Goal: Information Seeking & Learning: Learn about a topic

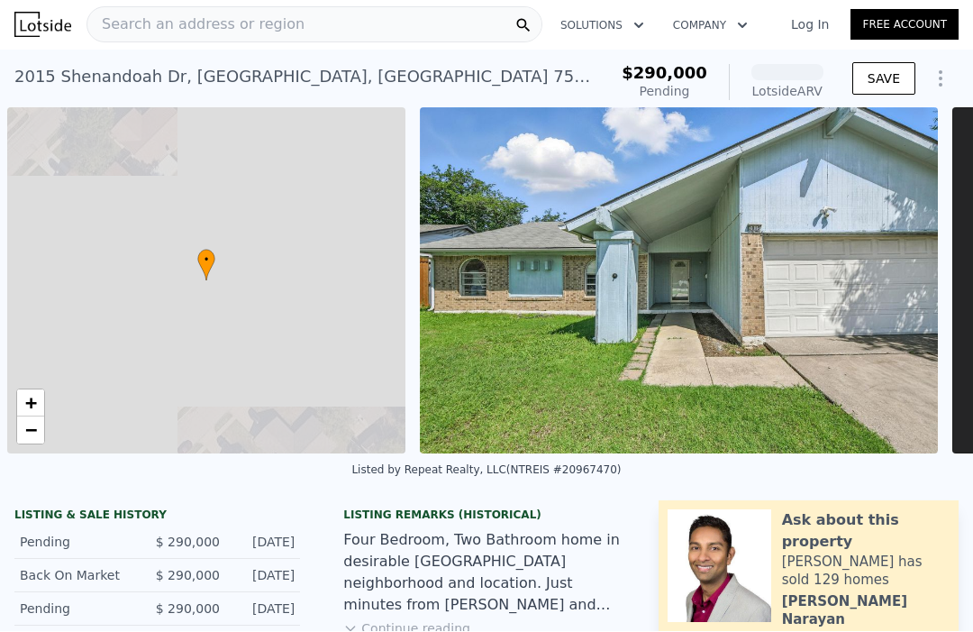
scroll to position [0, 7]
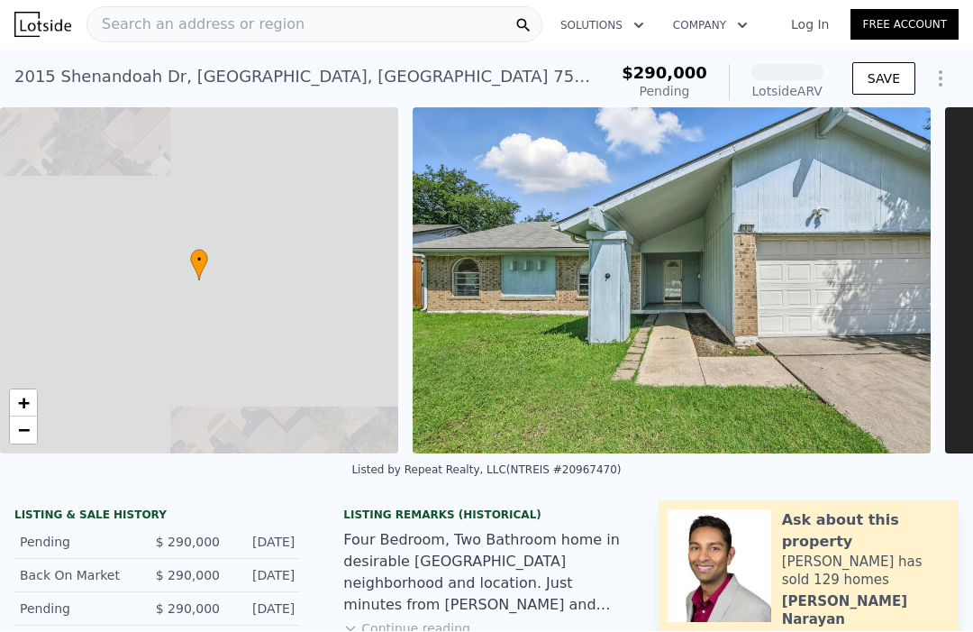
click at [270, 306] on div "• + −" at bounding box center [199, 281] width 398 height 346
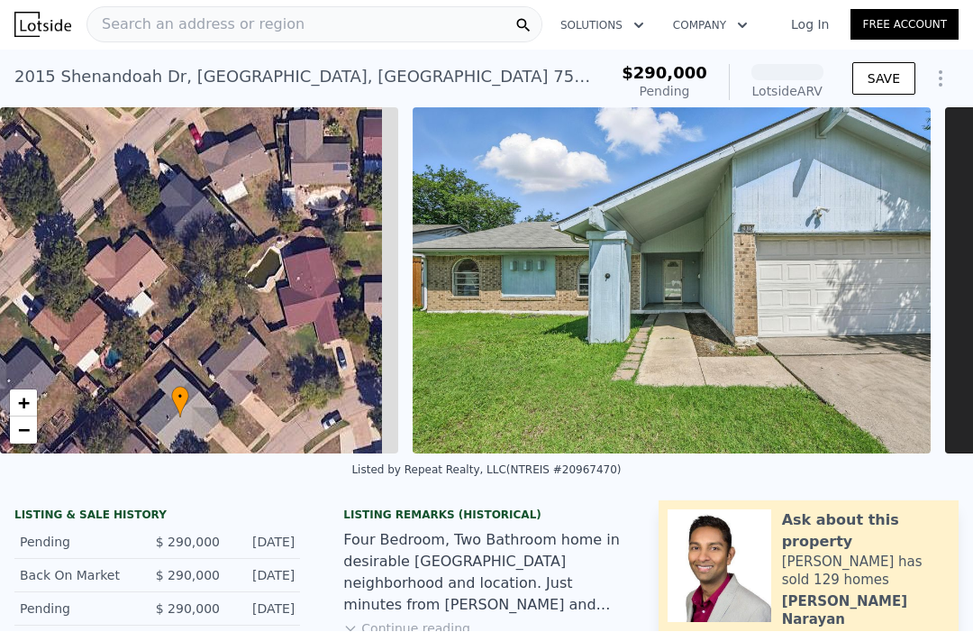
click at [174, 242] on div "• + −" at bounding box center [199, 281] width 398 height 346
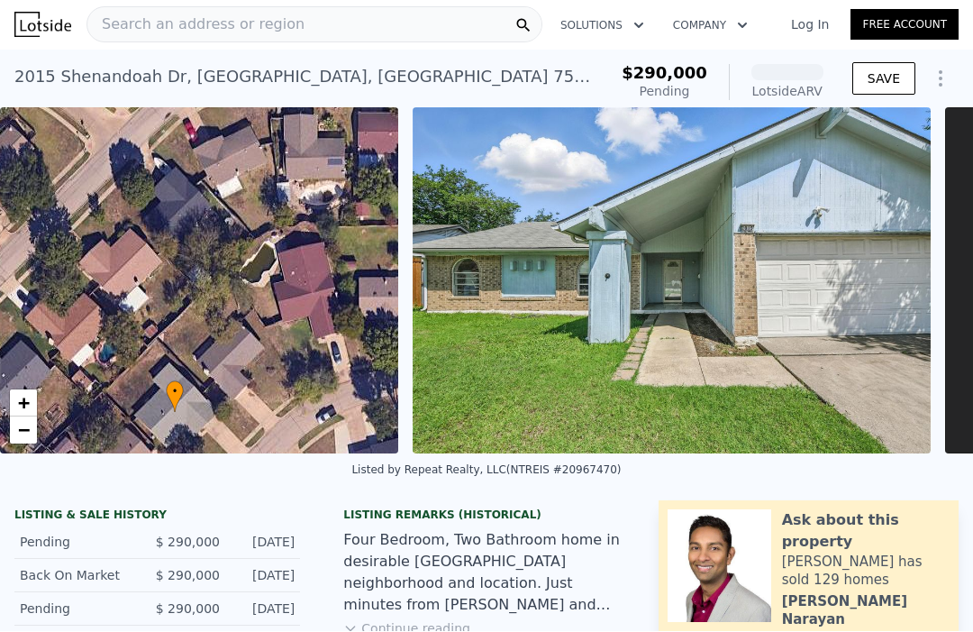
click at [276, 18] on span "Search an address or region" at bounding box center [195, 25] width 217 height 22
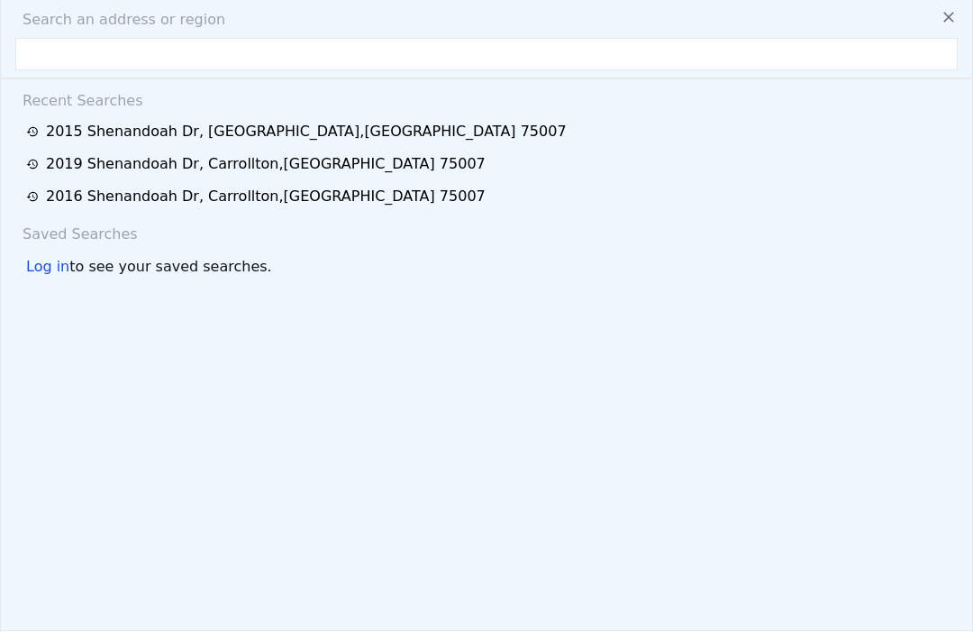
click at [53, 67] on input "text" at bounding box center [486, 55] width 943 height 32
type input "[STREET_ADDRESS]"
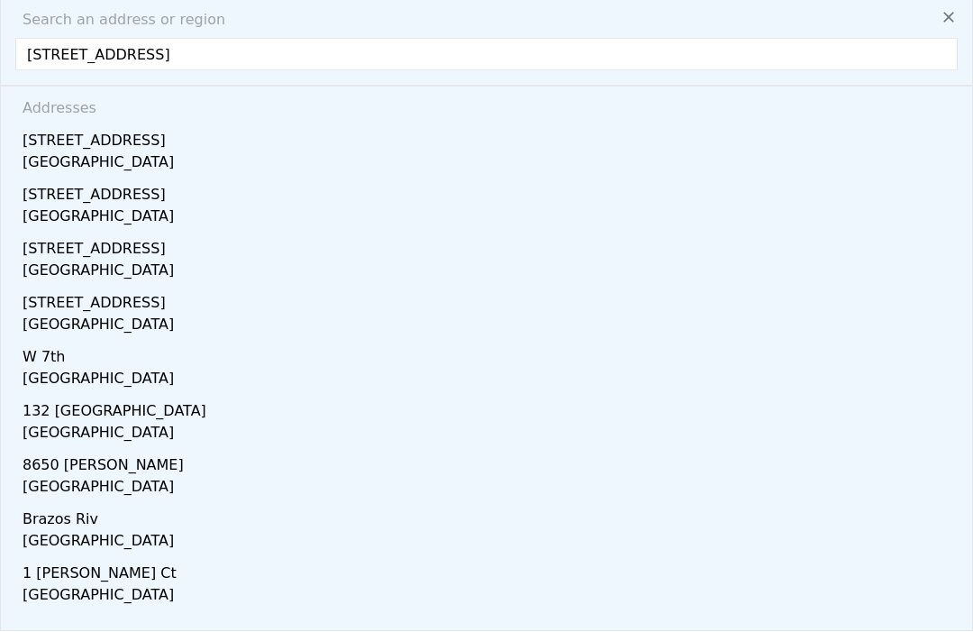
scroll to position [39, 0]
click at [48, 206] on div "[GEOGRAPHIC_DATA]" at bounding box center [491, 218] width 936 height 25
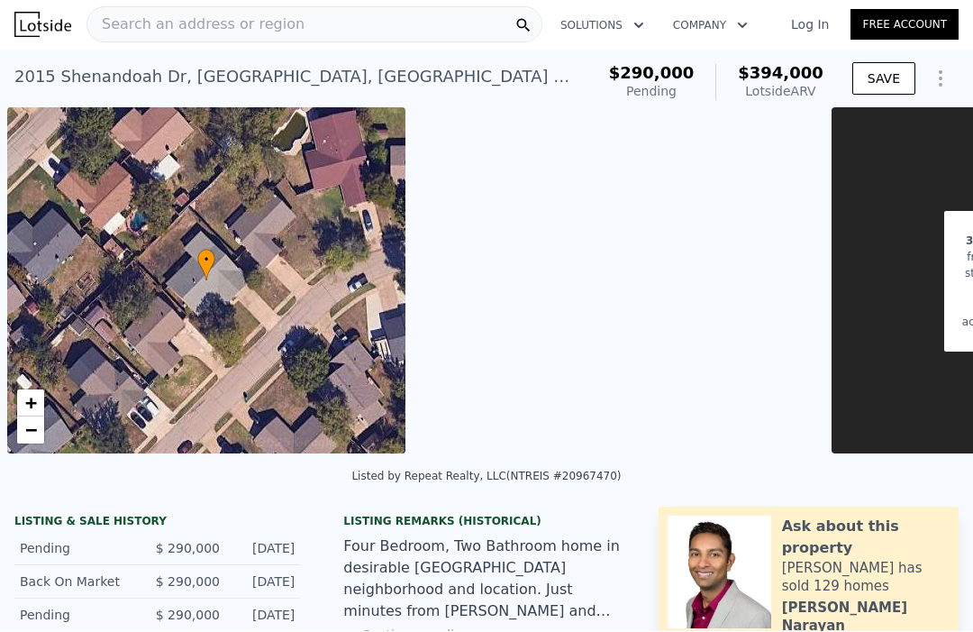
type input "$ 394,000"
type input "4"
type input "2.5"
type input "1277"
type input "2111"
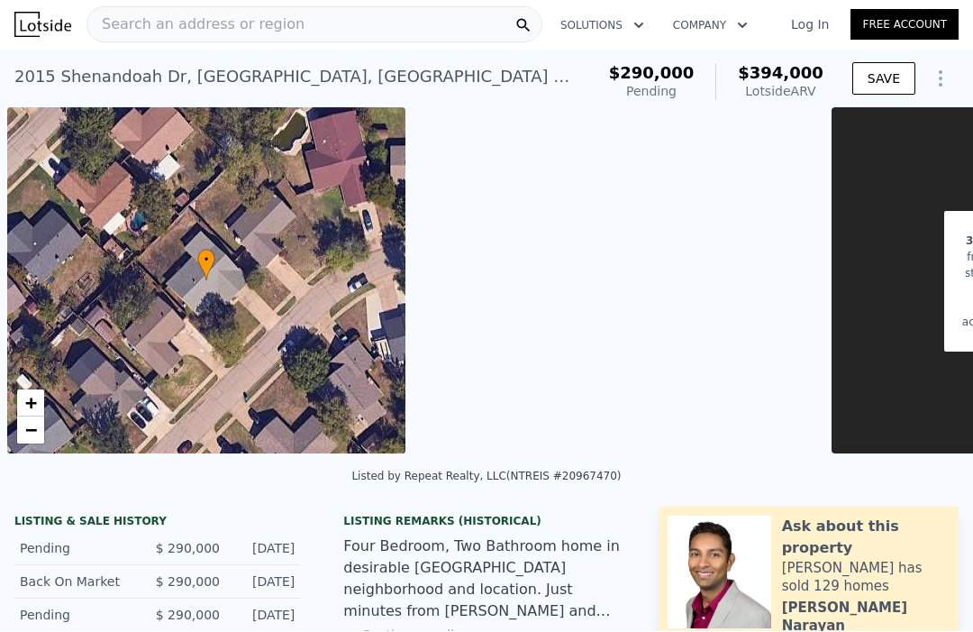
type input "5009.400000000001"
type input "8929.8"
type input "$ 64,273"
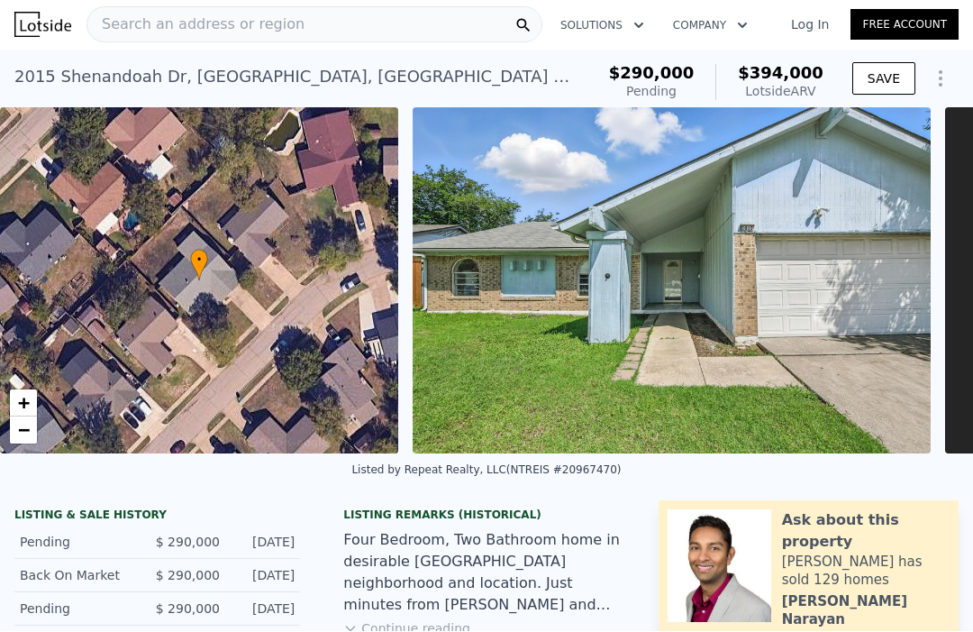
click at [141, 22] on span "Search an address or region" at bounding box center [195, 25] width 217 height 22
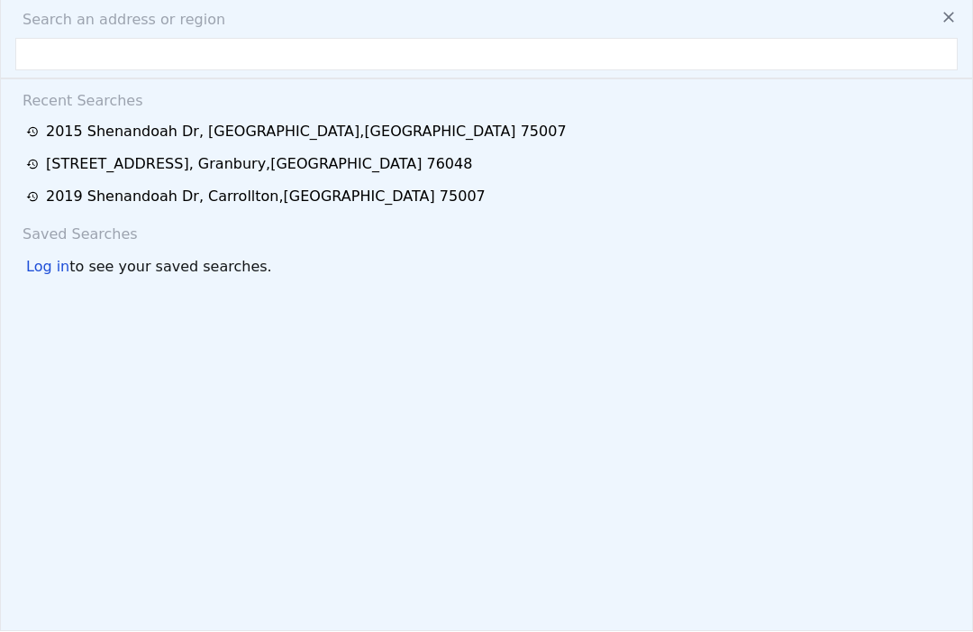
click at [75, 58] on input "text" at bounding box center [486, 55] width 943 height 32
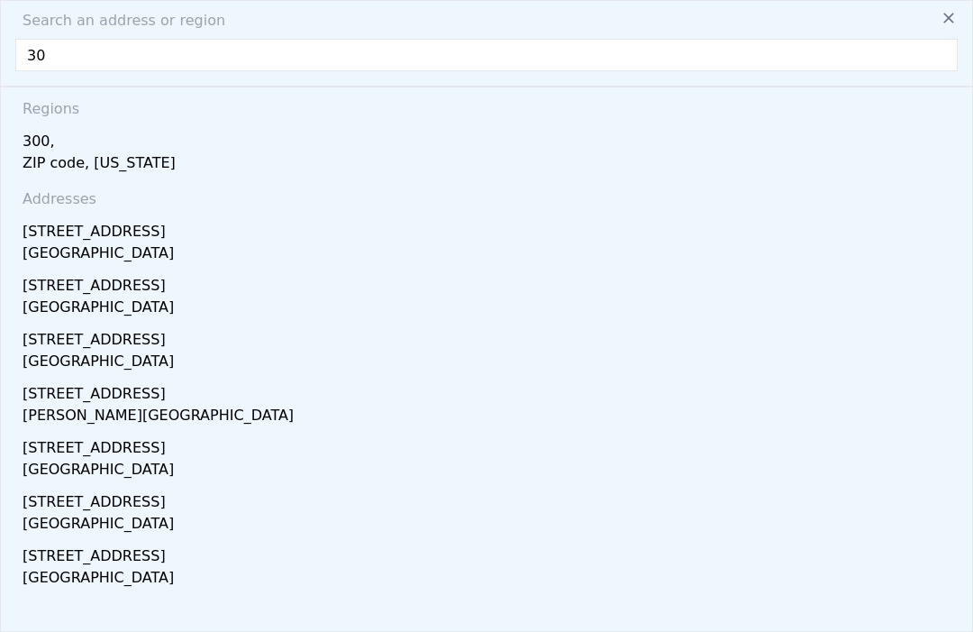
type input "3"
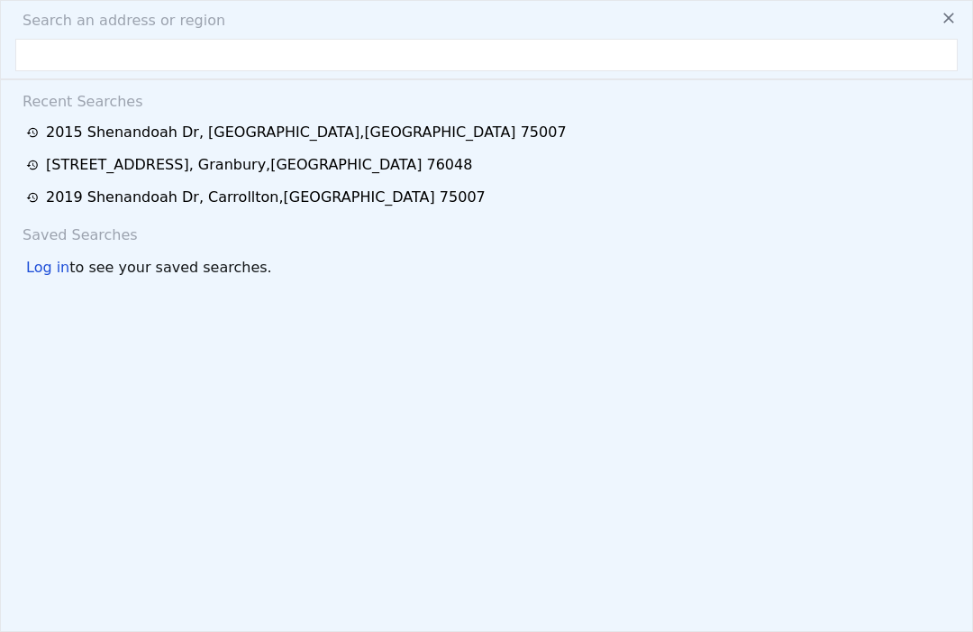
click at [2, 286] on div "Recent Searches 2015 [GEOGRAPHIC_DATA][STREET_ADDRESS] 2019 [GEOGRAPHIC_DATA] S…" at bounding box center [487, 340] width 972 height 524
